Goal: Information Seeking & Learning: Learn about a topic

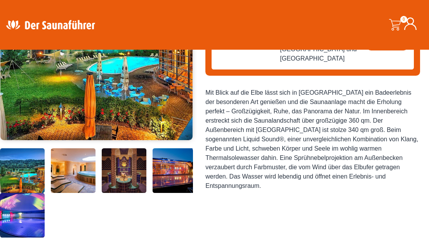
scroll to position [160, 0]
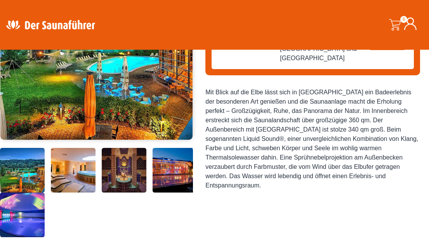
click at [123, 164] on img at bounding box center [124, 170] width 45 height 45
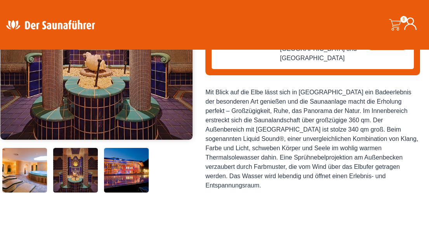
scroll to position [108, 0]
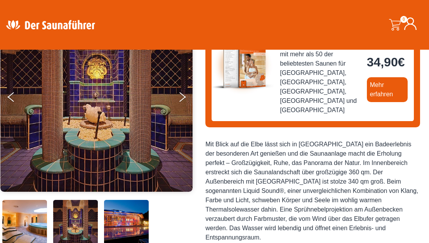
click at [176, 95] on img at bounding box center [96, 97] width 193 height 190
click at [180, 96] on button "Next" at bounding box center [187, 98] width 19 height 19
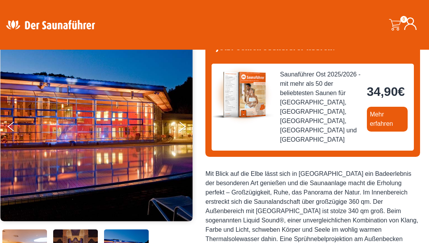
scroll to position [78, 0]
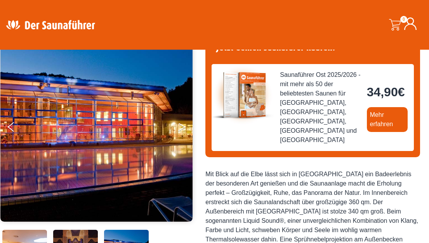
click at [180, 129] on icon "Next" at bounding box center [182, 128] width 7 height 5
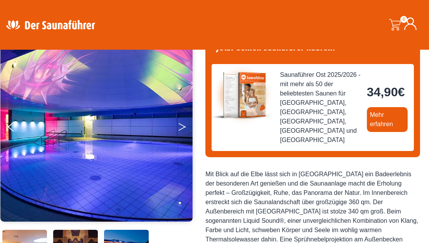
click at [180, 129] on icon "Next" at bounding box center [182, 128] width 7 height 5
click at [8, 121] on button "Previous" at bounding box center [17, 128] width 19 height 19
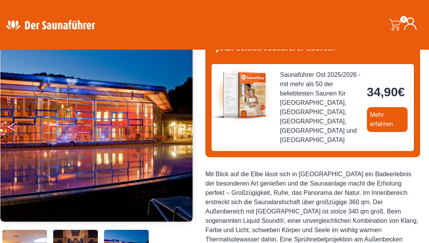
click at [8, 121] on button "Previous" at bounding box center [17, 128] width 19 height 19
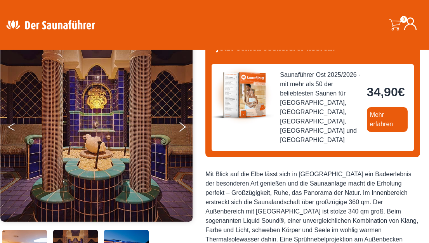
click at [8, 121] on button "Previous" at bounding box center [17, 128] width 19 height 19
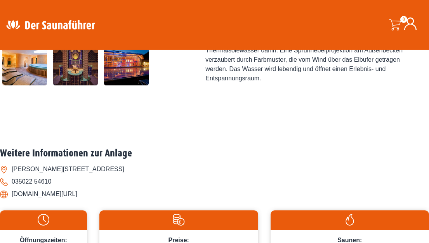
scroll to position [243, 0]
